Goal: Task Accomplishment & Management: Complete application form

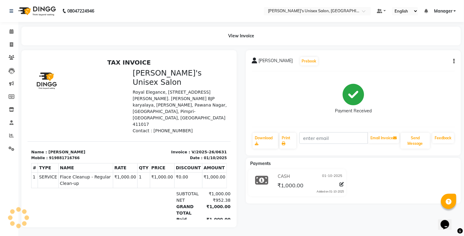
select select "8273"
select select "service"
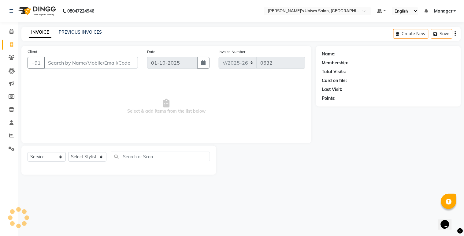
select select "79756"
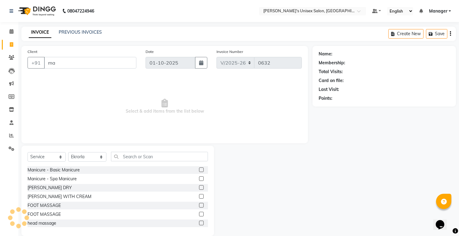
type input "m"
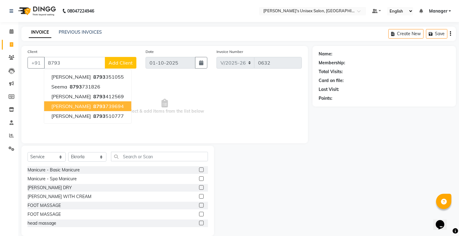
click at [92, 108] on ngb-highlight "8793 739694" at bounding box center [108, 106] width 32 height 6
type input "8793739694"
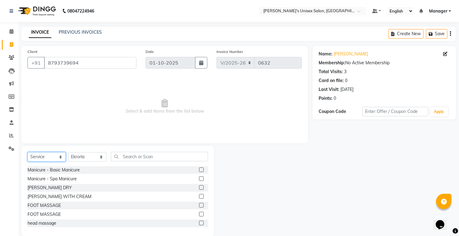
click at [62, 156] on select "Select Service Product Membership Package Voucher Prepaid Gift Card" at bounding box center [47, 156] width 38 height 9
click at [97, 156] on select "Select Stylist [PERSON_NAME] Ekrorla kapingshang Lummirin Manager onmi pampam P…" at bounding box center [87, 156] width 38 height 9
select select "79760"
click at [68, 152] on select "Select Stylist [PERSON_NAME] Ekrorla kapingshang Lummirin Manager onmi pampam P…" at bounding box center [87, 156] width 38 height 9
click at [138, 155] on input "text" at bounding box center [159, 156] width 97 height 9
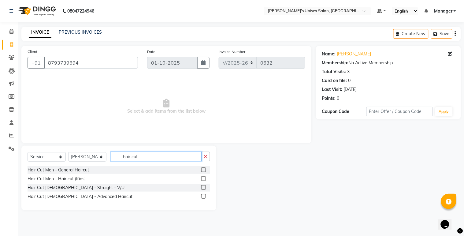
type input "hair cut"
click at [202, 170] on label at bounding box center [203, 169] width 5 height 5
click at [202, 170] on input "checkbox" at bounding box center [203, 170] width 4 height 4
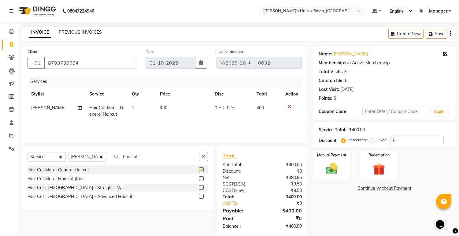
checkbox input "false"
click at [146, 157] on input "hair cut" at bounding box center [155, 156] width 88 height 9
type input "h"
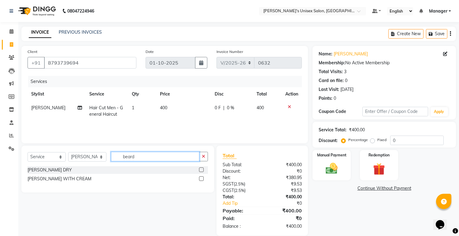
type input "beard"
click at [203, 170] on label at bounding box center [201, 169] width 5 height 5
click at [203, 170] on input "checkbox" at bounding box center [201, 170] width 4 height 4
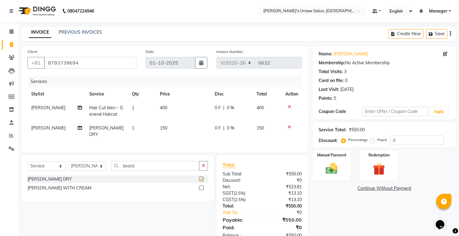
checkbox input "false"
click at [341, 166] on img at bounding box center [332, 169] width 20 height 14
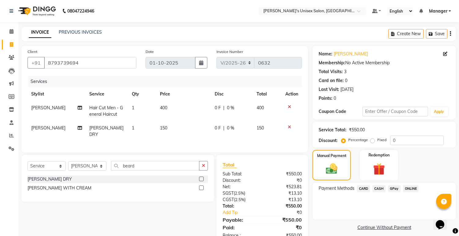
click at [411, 187] on span "ONLINE" at bounding box center [411, 188] width 16 height 7
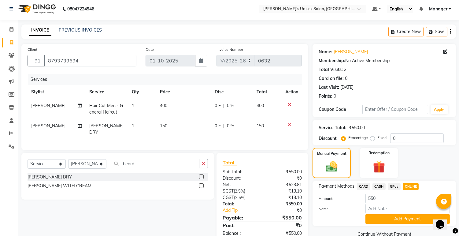
scroll to position [17, 0]
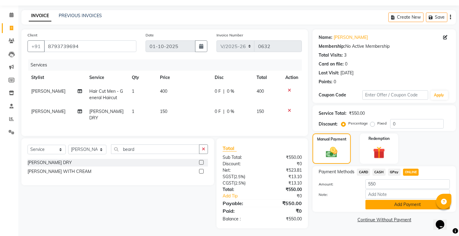
click at [413, 206] on button "Add Payment" at bounding box center [408, 204] width 84 height 9
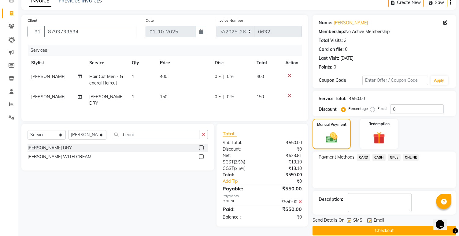
scroll to position [39, 0]
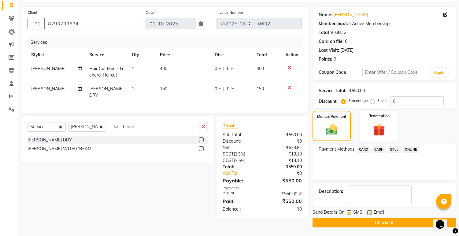
click at [369, 213] on label at bounding box center [370, 212] width 5 height 5
click at [369, 213] on input "checkbox" at bounding box center [370, 213] width 4 height 4
checkbox input "false"
click at [348, 212] on label at bounding box center [349, 212] width 5 height 5
click at [348, 212] on input "checkbox" at bounding box center [349, 213] width 4 height 4
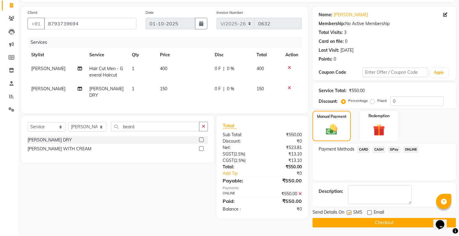
checkbox input "false"
click at [383, 222] on button "Checkout" at bounding box center [385, 222] width 144 height 9
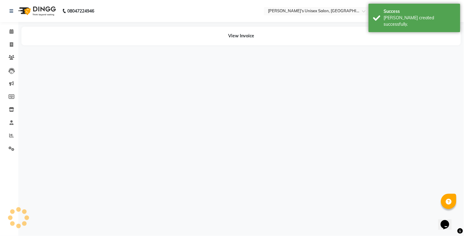
select select "service"
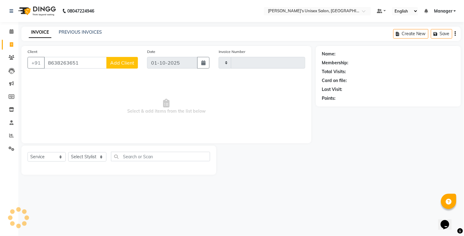
type input "8638263651"
click at [116, 64] on span "Add Client" at bounding box center [122, 63] width 24 height 6
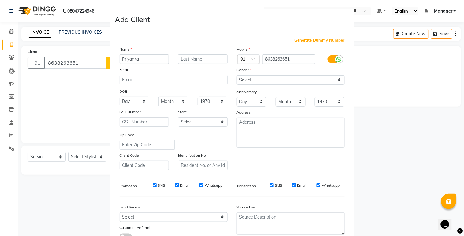
type input "Priyanka"
click at [195, 58] on input "text" at bounding box center [203, 58] width 50 height 9
type input "[PERSON_NAME]"
click at [252, 80] on select "Select [DEMOGRAPHIC_DATA] [DEMOGRAPHIC_DATA] Other Prefer Not To Say" at bounding box center [291, 79] width 108 height 9
select select "[DEMOGRAPHIC_DATA]"
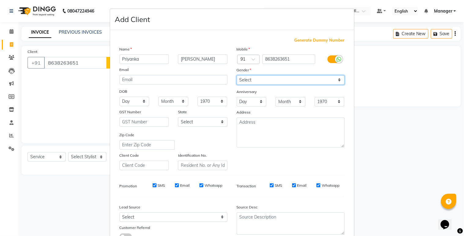
click at [237, 75] on select "Select [DEMOGRAPHIC_DATA] [DEMOGRAPHIC_DATA] Other Prefer Not To Say" at bounding box center [291, 79] width 108 height 9
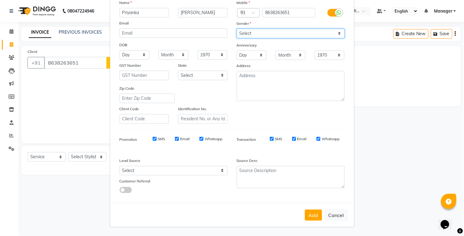
scroll to position [47, 0]
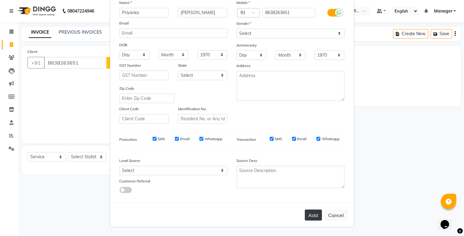
click at [307, 214] on button "Add" at bounding box center [313, 215] width 17 height 11
select select
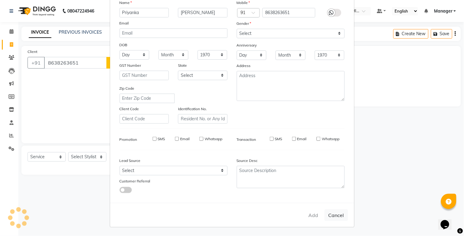
select select
checkbox input "false"
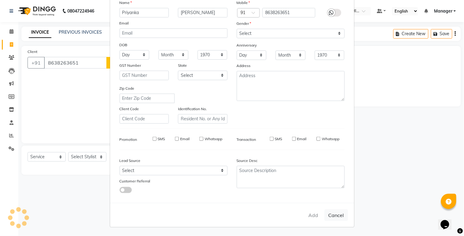
checkbox input "false"
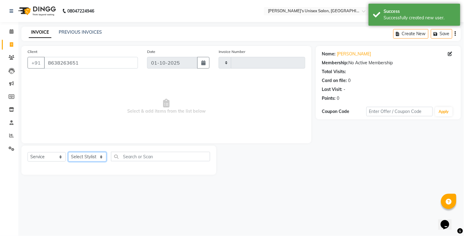
drag, startPoint x: 95, startPoint y: 155, endPoint x: 105, endPoint y: 155, distance: 10.1
click at [95, 155] on select "Select Stylist" at bounding box center [87, 156] width 38 height 9
click at [178, 148] on div "Select Service Product Membership Package Voucher Prepaid Gift Card Select Styl…" at bounding box center [118, 160] width 195 height 29
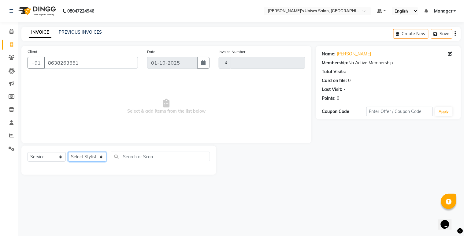
click at [100, 158] on select "Select Stylist" at bounding box center [87, 156] width 38 height 9
click at [148, 125] on span "Select & add items from the list below" at bounding box center [167, 106] width 278 height 61
click at [92, 65] on input "8638263651" at bounding box center [91, 63] width 94 height 12
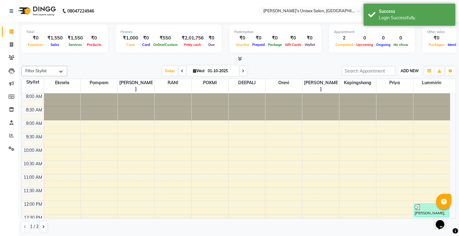
click at [414, 70] on span "ADD NEW" at bounding box center [410, 71] width 18 height 5
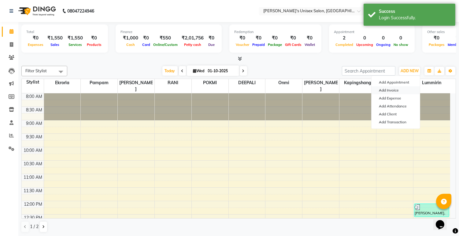
click at [383, 92] on link "Add Invoice" at bounding box center [396, 90] width 48 height 8
select select "8273"
select select "service"
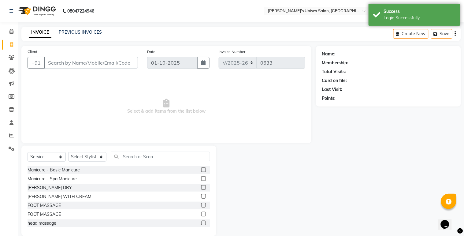
select select "79756"
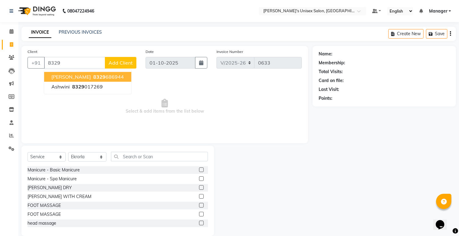
click at [63, 77] on span "madhu bala" at bounding box center [70, 77] width 39 height 6
type input "8329686944"
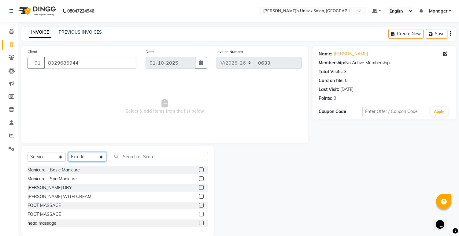
click at [77, 156] on select "Select Stylist [PERSON_NAME] Ekrorla kapingshang Lummirin Manager onmi pampam P…" at bounding box center [87, 156] width 38 height 9
select select "85454"
click at [68, 152] on select "Select Stylist [PERSON_NAME] Ekrorla kapingshang Lummirin Manager onmi pampam P…" at bounding box center [87, 156] width 38 height 9
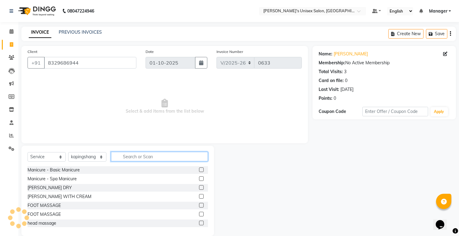
click at [146, 153] on input "text" at bounding box center [159, 156] width 97 height 9
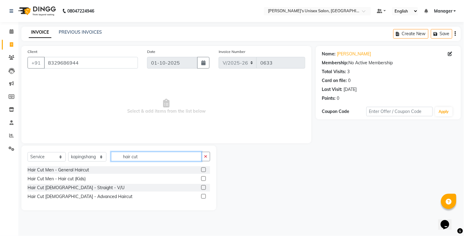
type input "hair cut"
drag, startPoint x: 203, startPoint y: 170, endPoint x: 209, endPoint y: 170, distance: 6.5
click at [203, 170] on label at bounding box center [203, 169] width 5 height 5
click at [203, 170] on input "checkbox" at bounding box center [203, 170] width 4 height 4
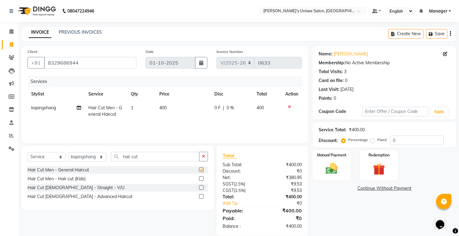
checkbox input "false"
click at [338, 166] on img at bounding box center [332, 169] width 20 height 14
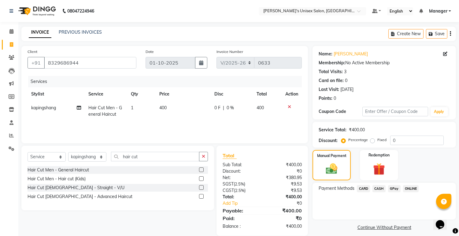
click at [379, 189] on span "CASH" at bounding box center [379, 188] width 13 height 7
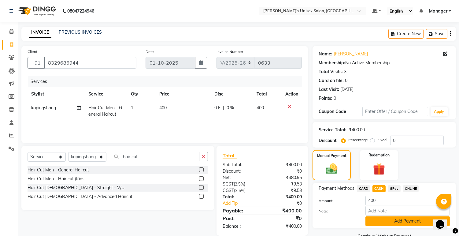
click at [393, 222] on button "Add Payment" at bounding box center [408, 220] width 84 height 9
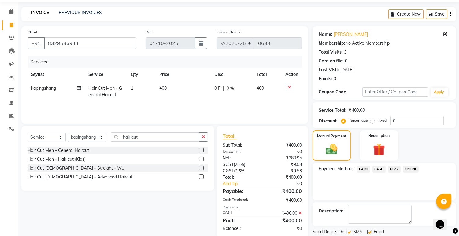
scroll to position [39, 0]
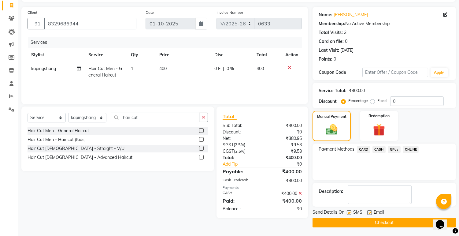
click at [368, 211] on label at bounding box center [370, 212] width 5 height 5
click at [368, 211] on input "checkbox" at bounding box center [370, 213] width 4 height 4
checkbox input "false"
click at [350, 212] on label at bounding box center [349, 212] width 5 height 5
click at [350, 212] on input "checkbox" at bounding box center [349, 213] width 4 height 4
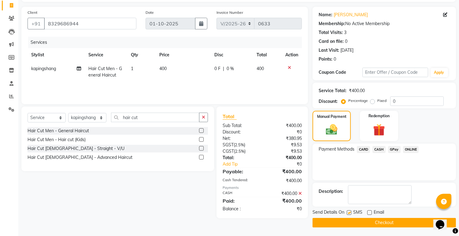
checkbox input "false"
click at [382, 223] on button "Checkout" at bounding box center [385, 222] width 144 height 9
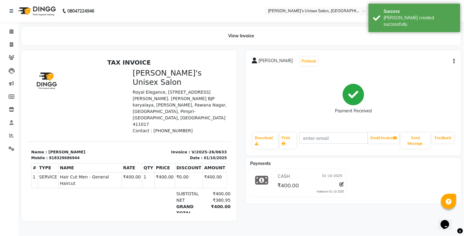
select select "service"
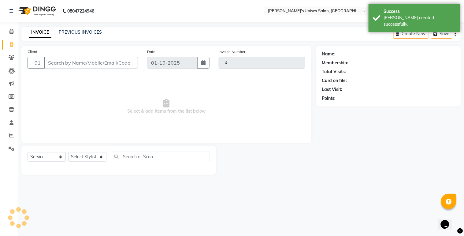
type input "0634"
select select "8273"
select select "79756"
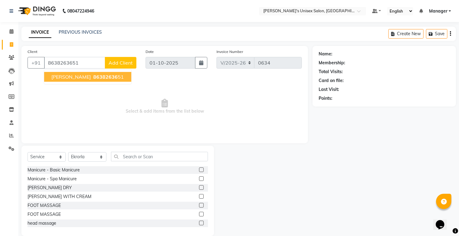
type input "8638263651"
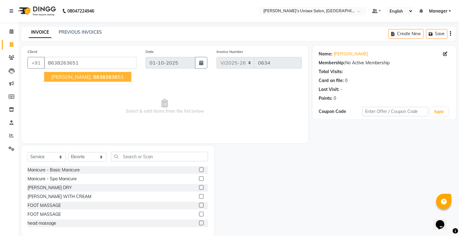
click at [71, 77] on span "[PERSON_NAME]" at bounding box center [70, 77] width 39 height 6
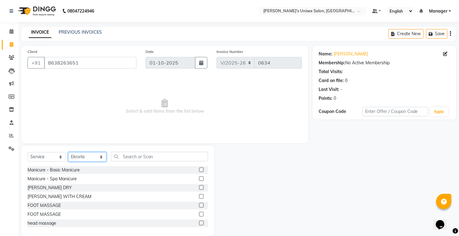
click at [89, 157] on select "Select Stylist [PERSON_NAME] Ekrorla kapingshang Lummirin Manager onmi pampam P…" at bounding box center [87, 156] width 38 height 9
select select "79777"
click at [68, 152] on select "Select Stylist [PERSON_NAME] Ekrorla kapingshang Lummirin Manager onmi pampam P…" at bounding box center [87, 156] width 38 height 9
click at [149, 155] on input "text" at bounding box center [159, 156] width 97 height 9
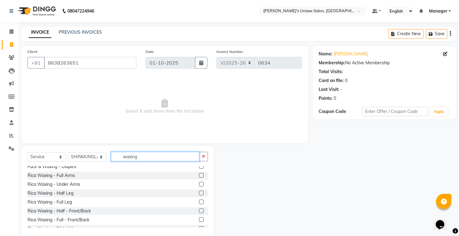
scroll to position [68, 0]
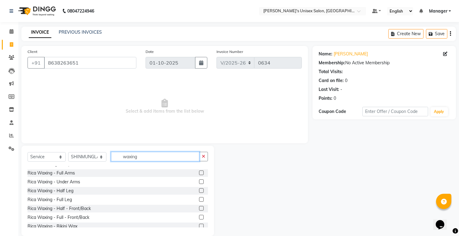
type input "waxing"
click at [199, 200] on label at bounding box center [201, 199] width 5 height 5
click at [199, 200] on input "checkbox" at bounding box center [201, 200] width 4 height 4
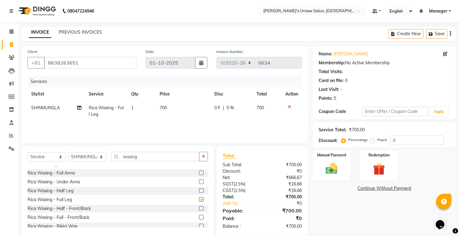
checkbox input "false"
click at [161, 104] on td "700" at bounding box center [183, 111] width 55 height 20
select select "79777"
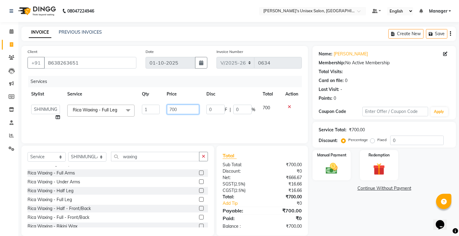
click at [171, 109] on input "700" at bounding box center [183, 109] width 32 height 9
type input "600"
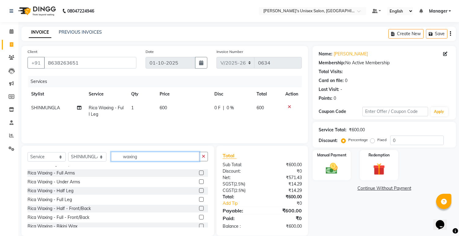
click at [143, 157] on input "waxing" at bounding box center [155, 156] width 88 height 9
type input "w"
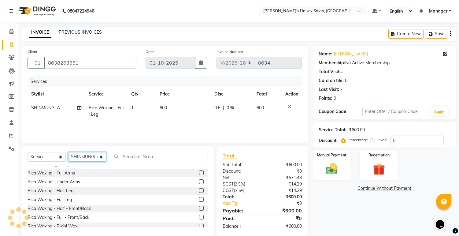
click at [97, 158] on select "Select Stylist [PERSON_NAME] Ekrorla kapingshang Lummirin Manager onmi pampam P…" at bounding box center [87, 156] width 38 height 9
click at [68, 152] on select "Select Stylist [PERSON_NAME] Ekrorla kapingshang Lummirin Manager onmi pampam P…" at bounding box center [87, 156] width 38 height 9
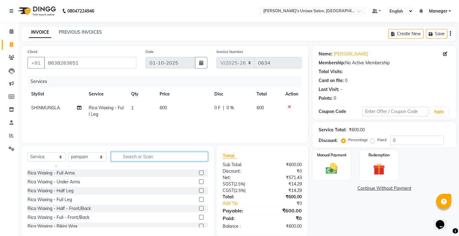
click at [147, 155] on input "text" at bounding box center [159, 156] width 97 height 9
click at [99, 158] on select "Select Stylist [PERSON_NAME] Ekrorla kapingshang Lummirin Manager onmi pampam P…" at bounding box center [87, 156] width 38 height 9
select select "91338"
click at [68, 152] on select "Select Stylist [PERSON_NAME] Ekrorla kapingshang Lummirin Manager onmi pampam P…" at bounding box center [87, 156] width 38 height 9
click at [151, 157] on input "text" at bounding box center [159, 156] width 97 height 9
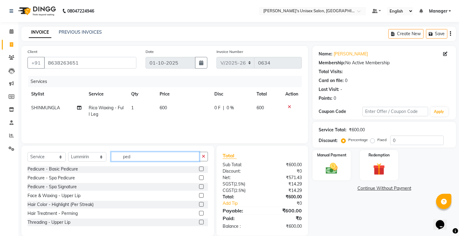
scroll to position [0, 0]
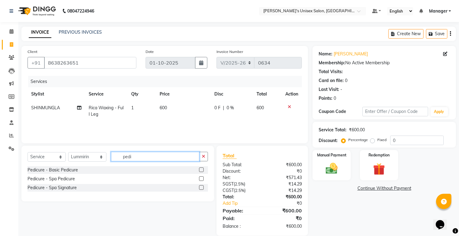
type input "pedi"
click at [200, 171] on label at bounding box center [201, 169] width 5 height 5
click at [200, 171] on input "checkbox" at bounding box center [201, 170] width 4 height 4
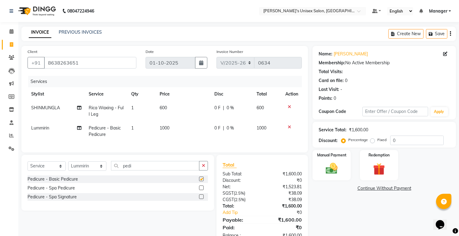
checkbox input "false"
click at [80, 128] on icon at bounding box center [79, 128] width 4 height 4
select select "91338"
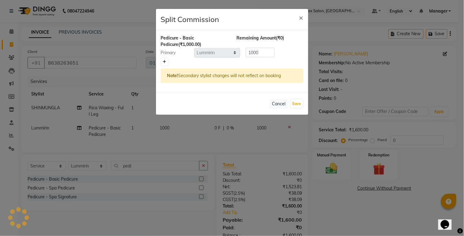
click at [163, 62] on icon at bounding box center [164, 62] width 3 height 4
type input "500"
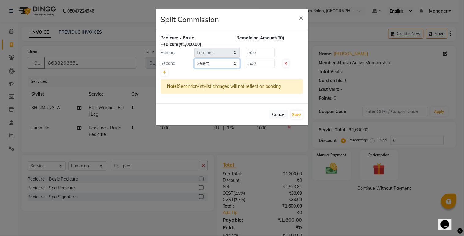
click at [233, 62] on select "Select ashim DEEPALI Ekrorla kapingshang Lummirin Manager onmi pampam POKMI pri…" at bounding box center [217, 63] width 46 height 9
select select "80023"
click at [194, 59] on select "Select ashim DEEPALI Ekrorla kapingshang Lummirin Manager onmi pampam POKMI pri…" at bounding box center [217, 63] width 46 height 9
click at [295, 115] on button "Save" at bounding box center [297, 114] width 12 height 9
select select "Select"
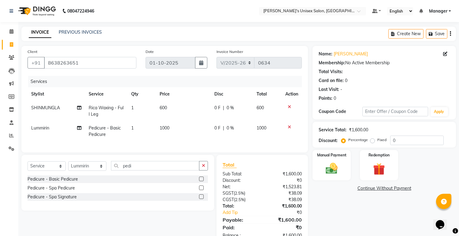
click at [378, 141] on label "Fixed" at bounding box center [382, 140] width 9 height 6
click at [372, 141] on input "Fixed" at bounding box center [374, 140] width 4 height 4
radio input "true"
click at [329, 169] on img at bounding box center [332, 169] width 20 height 14
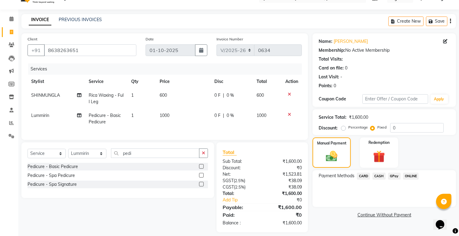
scroll to position [23, 0]
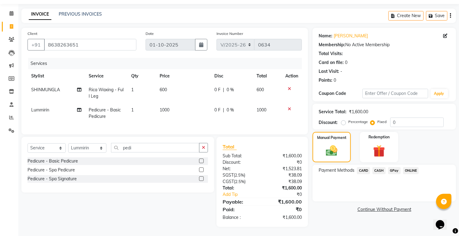
click at [412, 167] on span "ONLINE" at bounding box center [411, 170] width 16 height 7
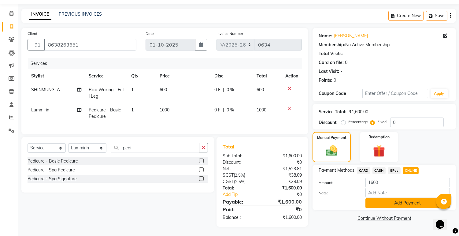
click at [402, 198] on button "Add Payment" at bounding box center [408, 202] width 84 height 9
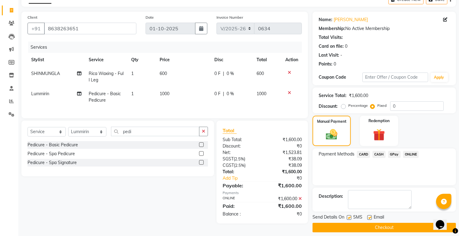
scroll to position [39, 0]
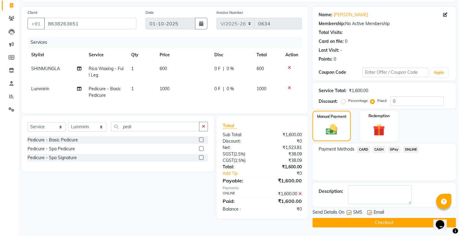
click at [371, 213] on label at bounding box center [370, 212] width 5 height 5
click at [371, 213] on input "checkbox" at bounding box center [370, 213] width 4 height 4
checkbox input "false"
click at [350, 211] on label at bounding box center [349, 212] width 5 height 5
click at [350, 211] on input "checkbox" at bounding box center [349, 213] width 4 height 4
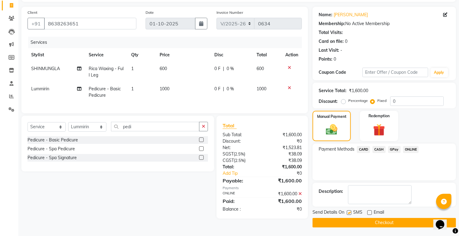
checkbox input "false"
click at [379, 223] on button "Checkout" at bounding box center [385, 222] width 144 height 9
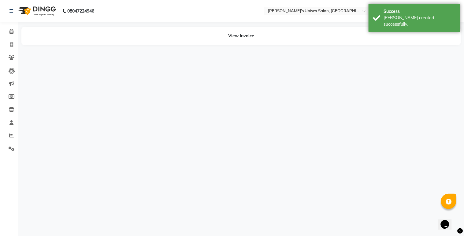
select select "79777"
select select "91338"
select select "80023"
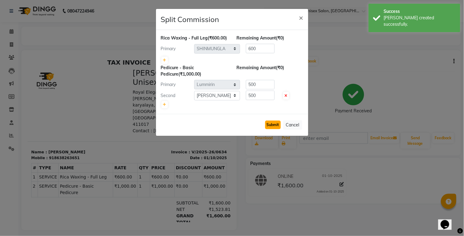
click at [275, 129] on button "Submit" at bounding box center [273, 125] width 16 height 9
